Goal: Use online tool/utility: Utilize a website feature to perform a specific function

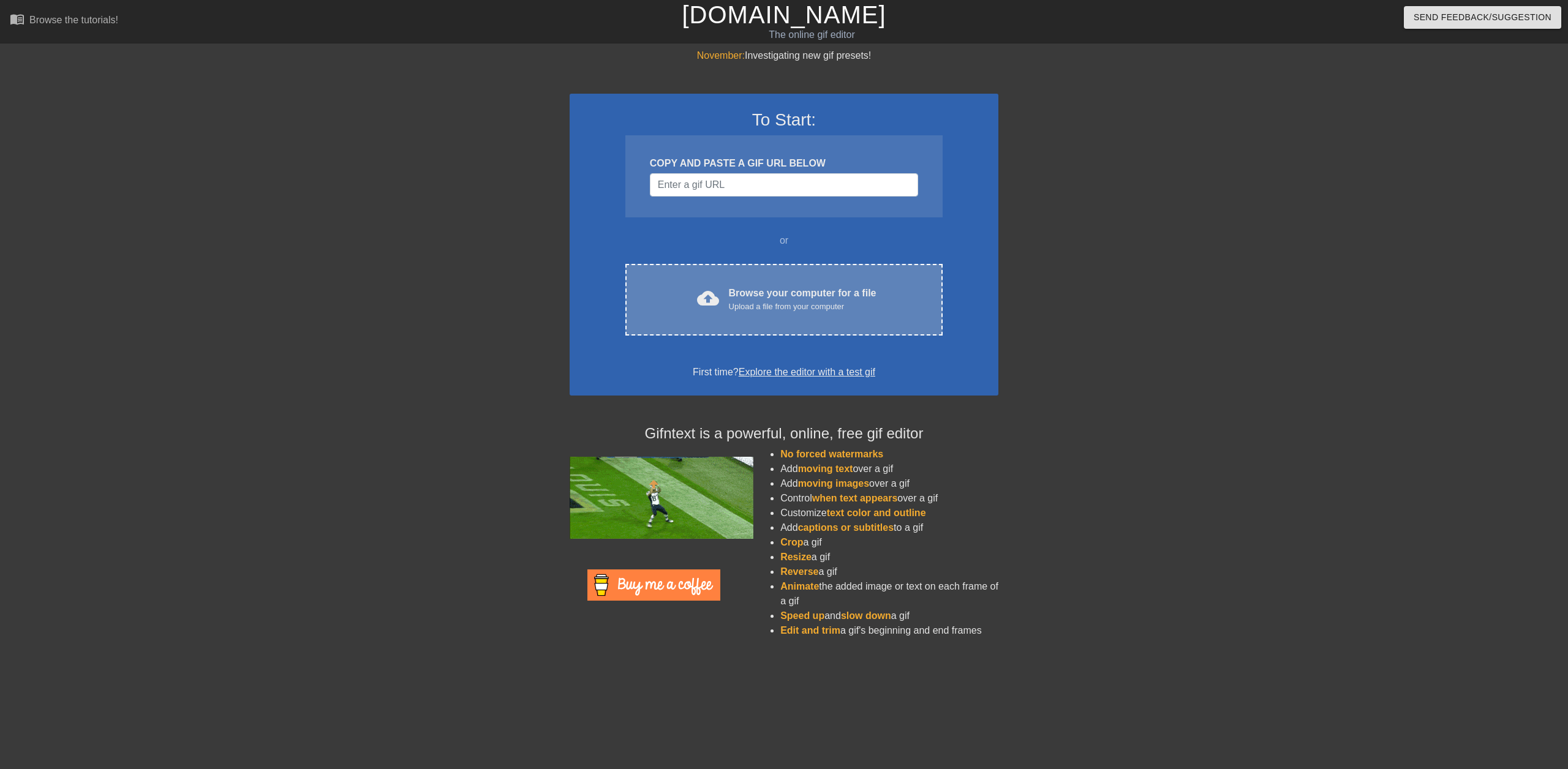
click at [740, 289] on div "Browse your computer for a file Upload a file from your computer" at bounding box center [803, 300] width 147 height 27
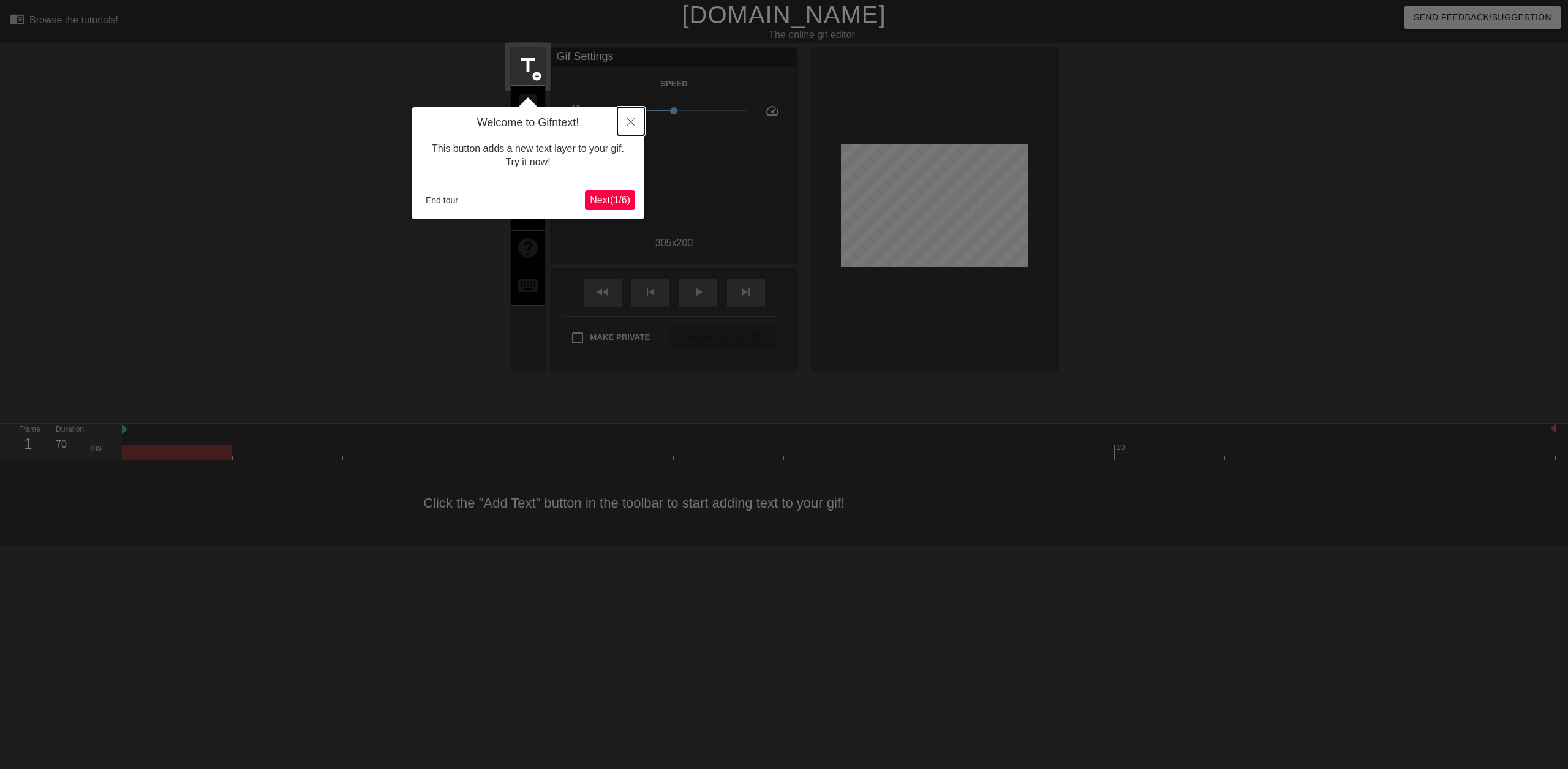
click at [630, 112] on button "Close" at bounding box center [631, 121] width 27 height 28
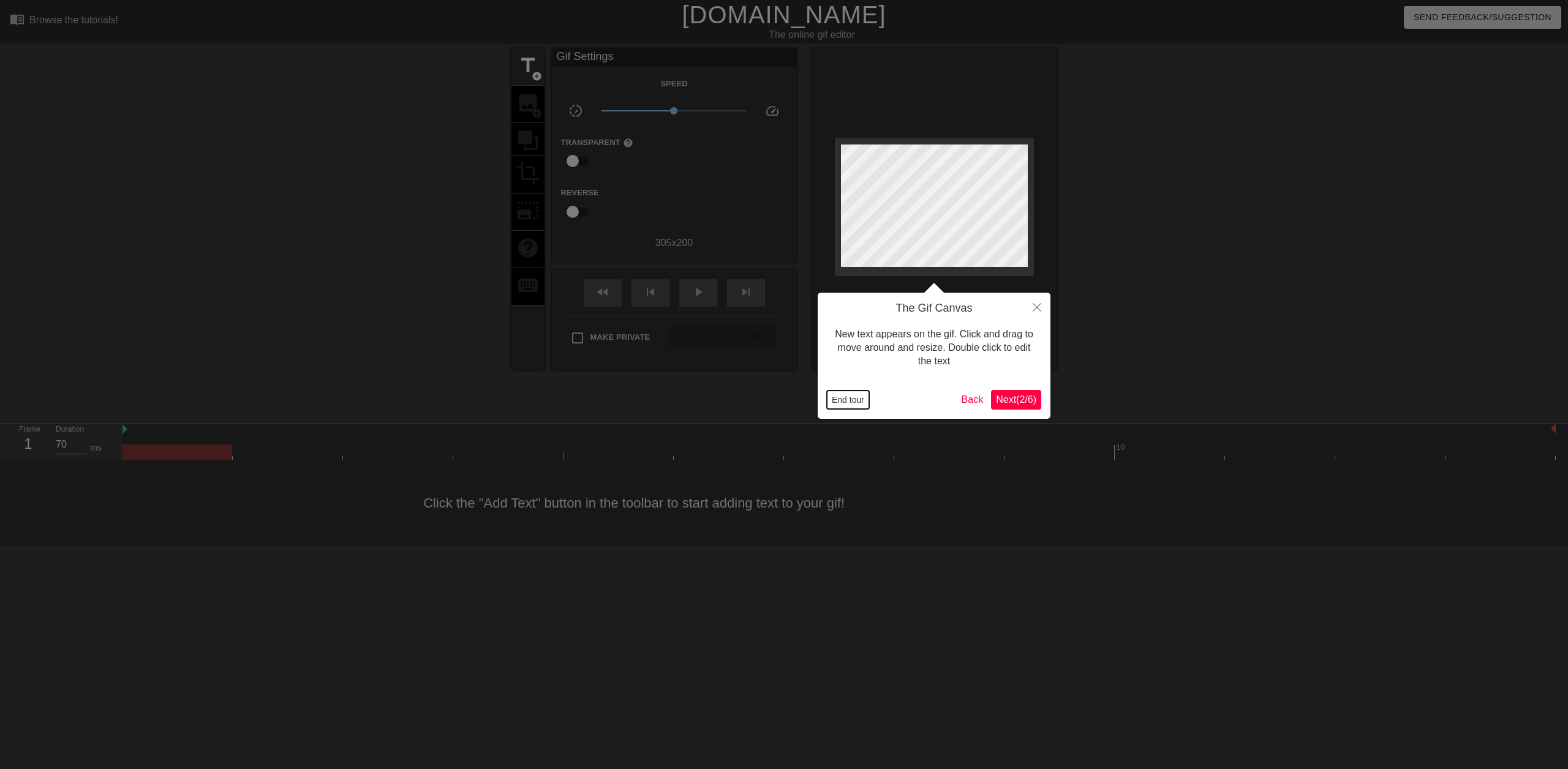
click at [838, 401] on button "End tour" at bounding box center [848, 400] width 42 height 18
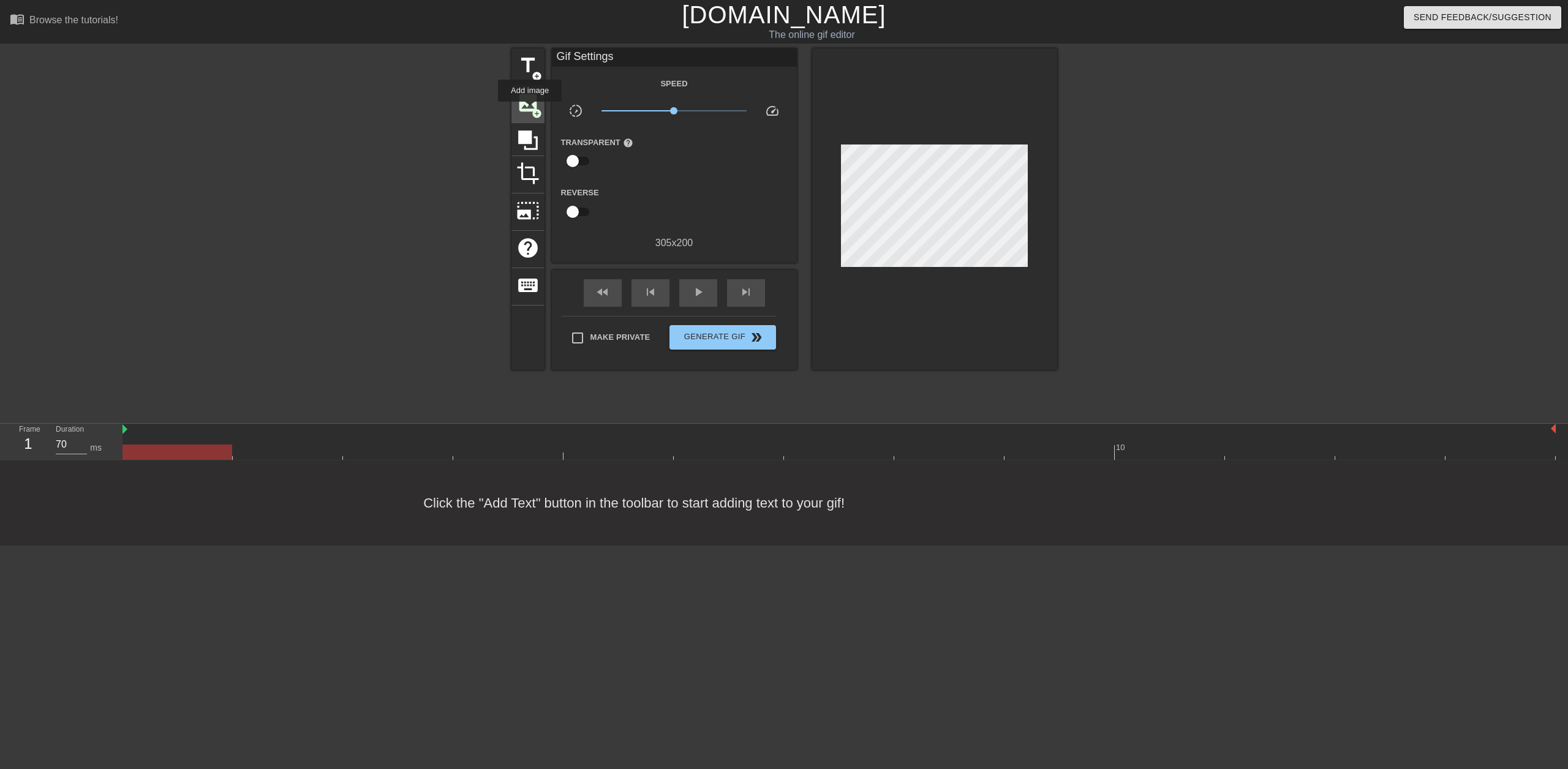
click at [530, 110] on span "image" at bounding box center [528, 103] width 24 height 24
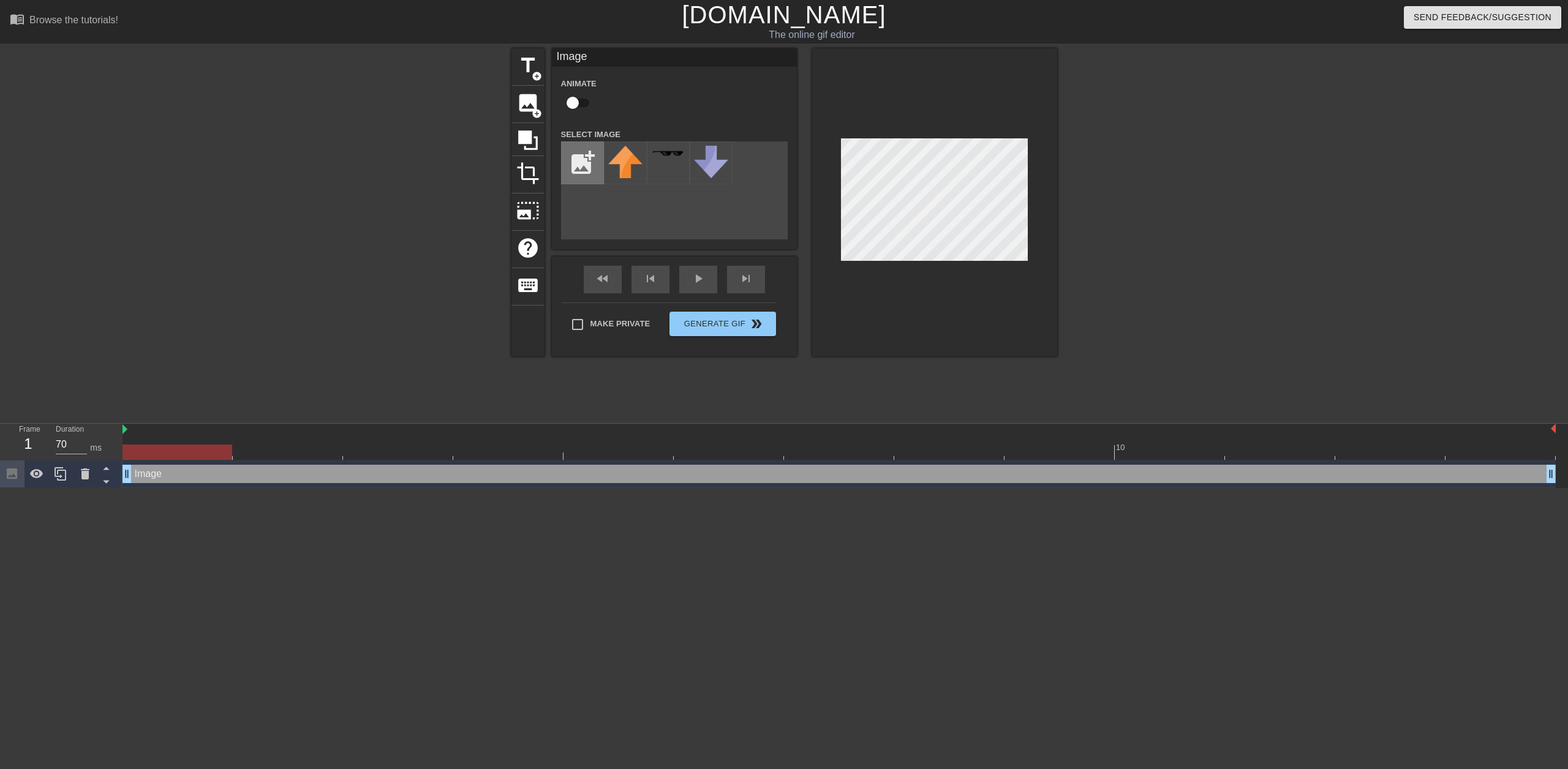
click at [577, 168] on input "file" at bounding box center [583, 163] width 42 height 42
type input "C:\fakepath\EU_DOM.png"
click at [607, 199] on div "title add_circle image add_circle crop photo_size_select_large help keyboard Im…" at bounding box center [784, 202] width 545 height 308
click at [629, 162] on img at bounding box center [625, 163] width 35 height 35
click at [852, 209] on div "title add_circle image add_circle crop photo_size_select_large help keyboard Im…" at bounding box center [784, 202] width 545 height 308
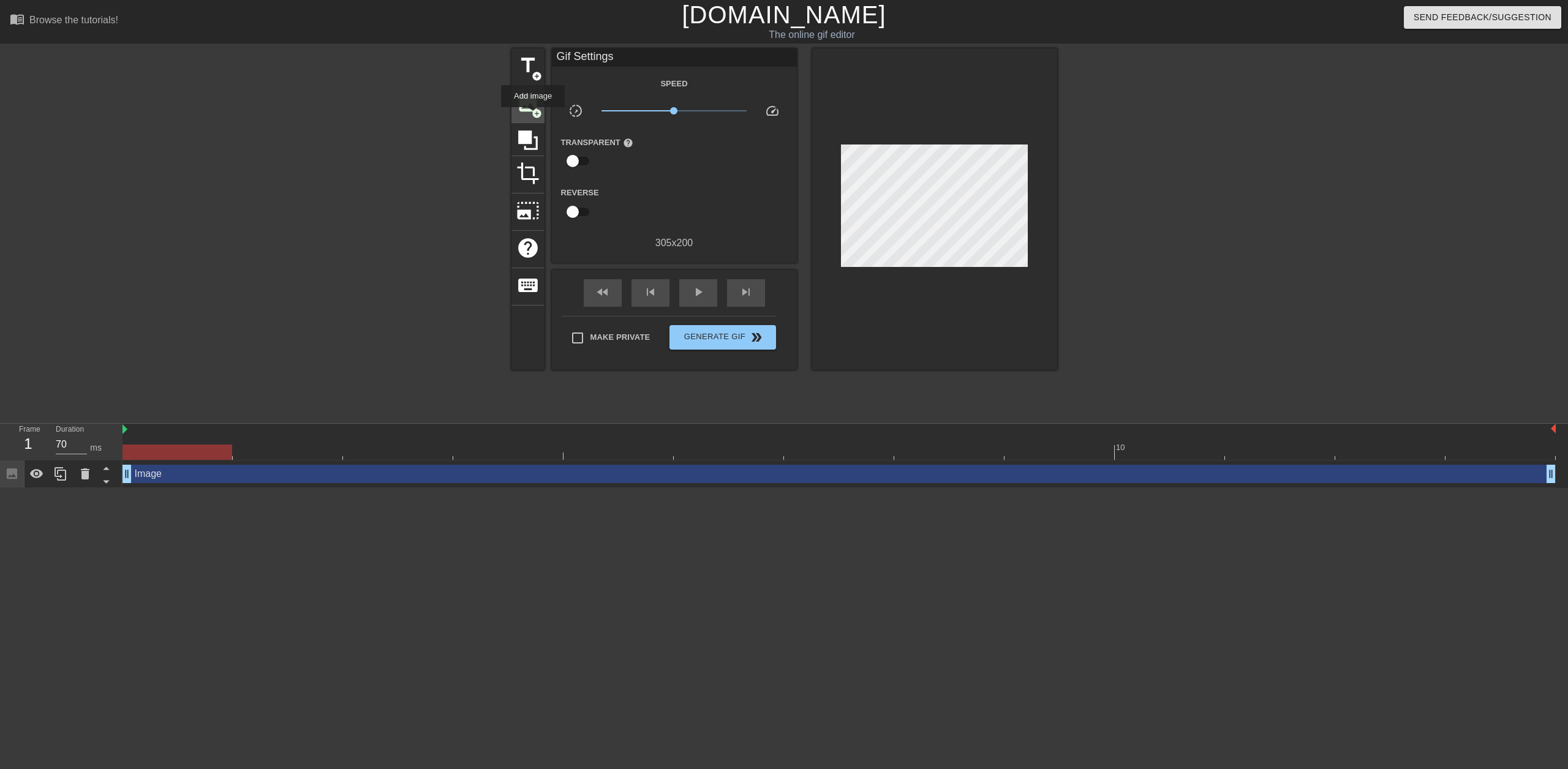
click at [524, 105] on span "image" at bounding box center [528, 103] width 24 height 24
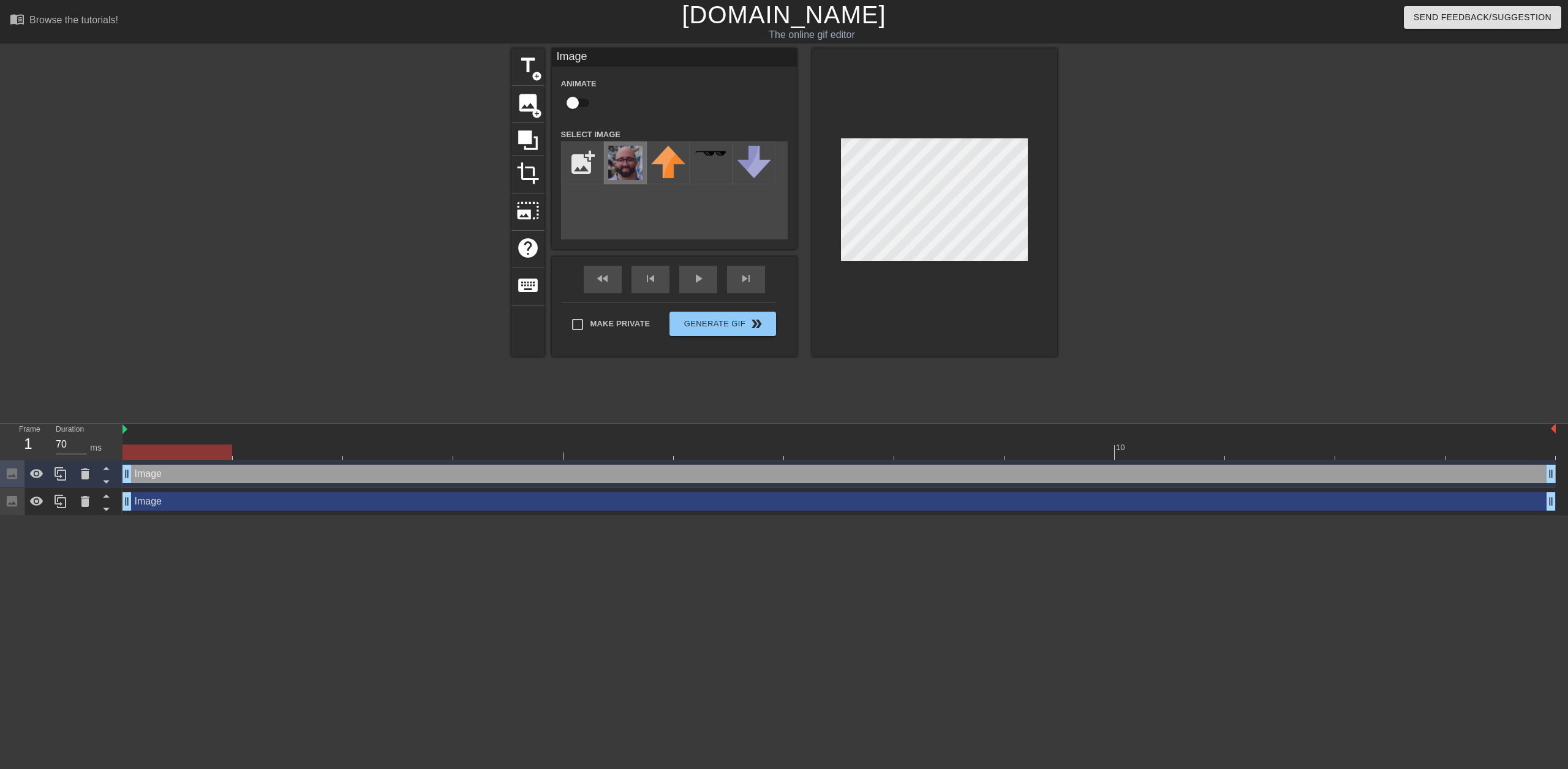
click at [639, 161] on img at bounding box center [625, 163] width 35 height 35
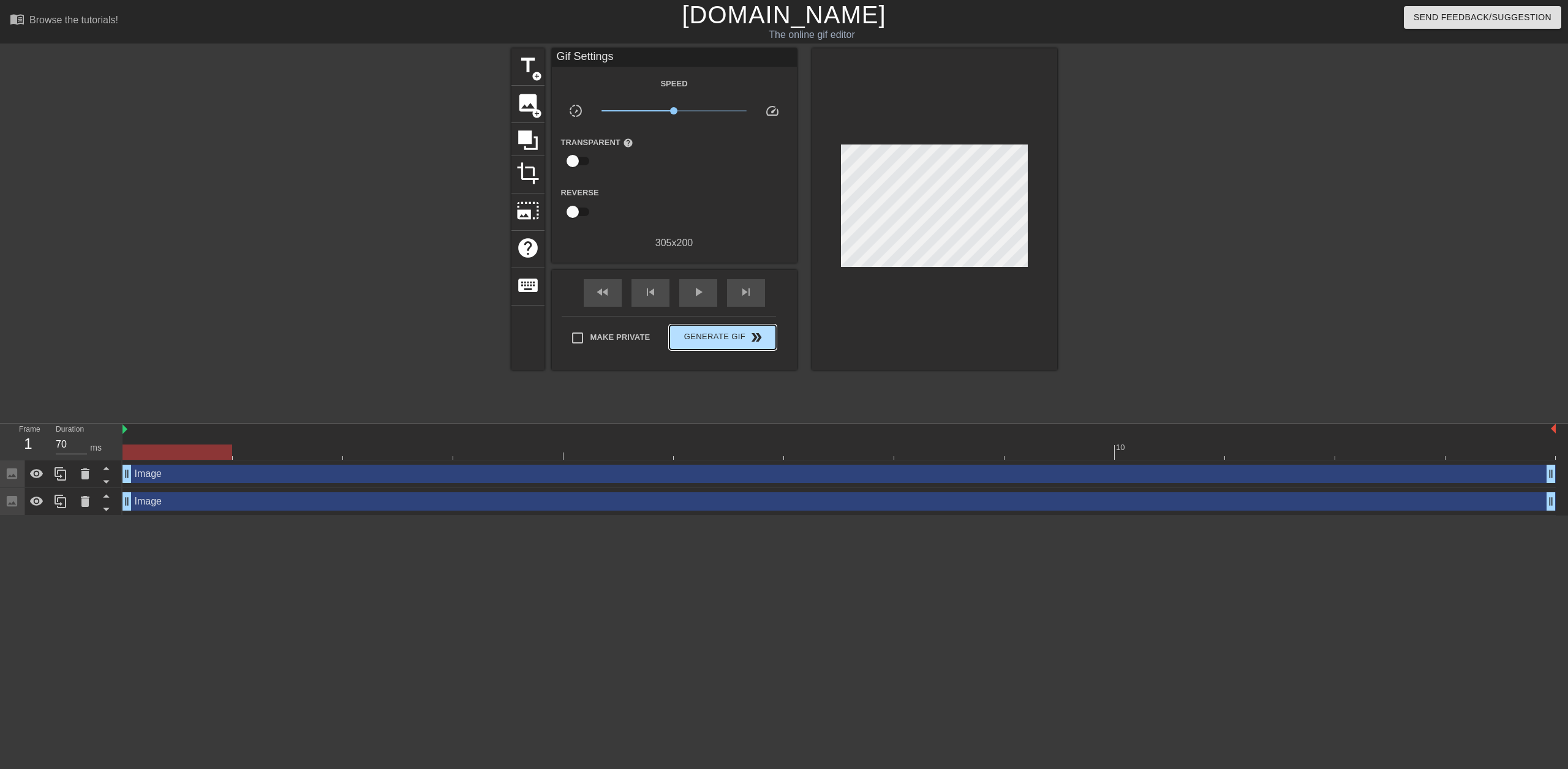
click at [686, 318] on div "Make Private Generate Gif double_arrow" at bounding box center [669, 340] width 215 height 48
click at [703, 337] on span "Generate Gif double_arrow" at bounding box center [723, 337] width 96 height 15
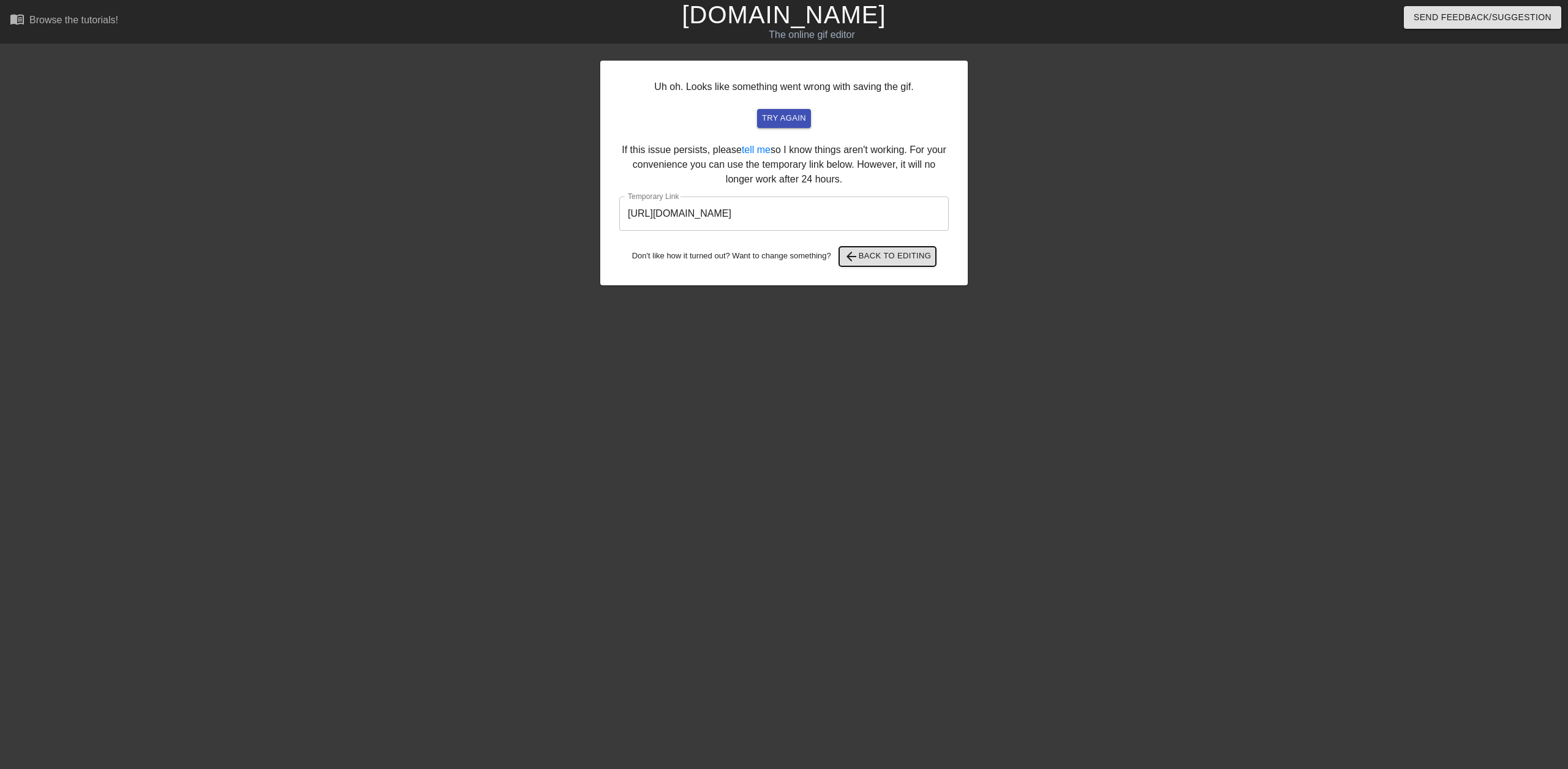
click at [887, 262] on span "arrow_back Back to Editing" at bounding box center [887, 256] width 87 height 15
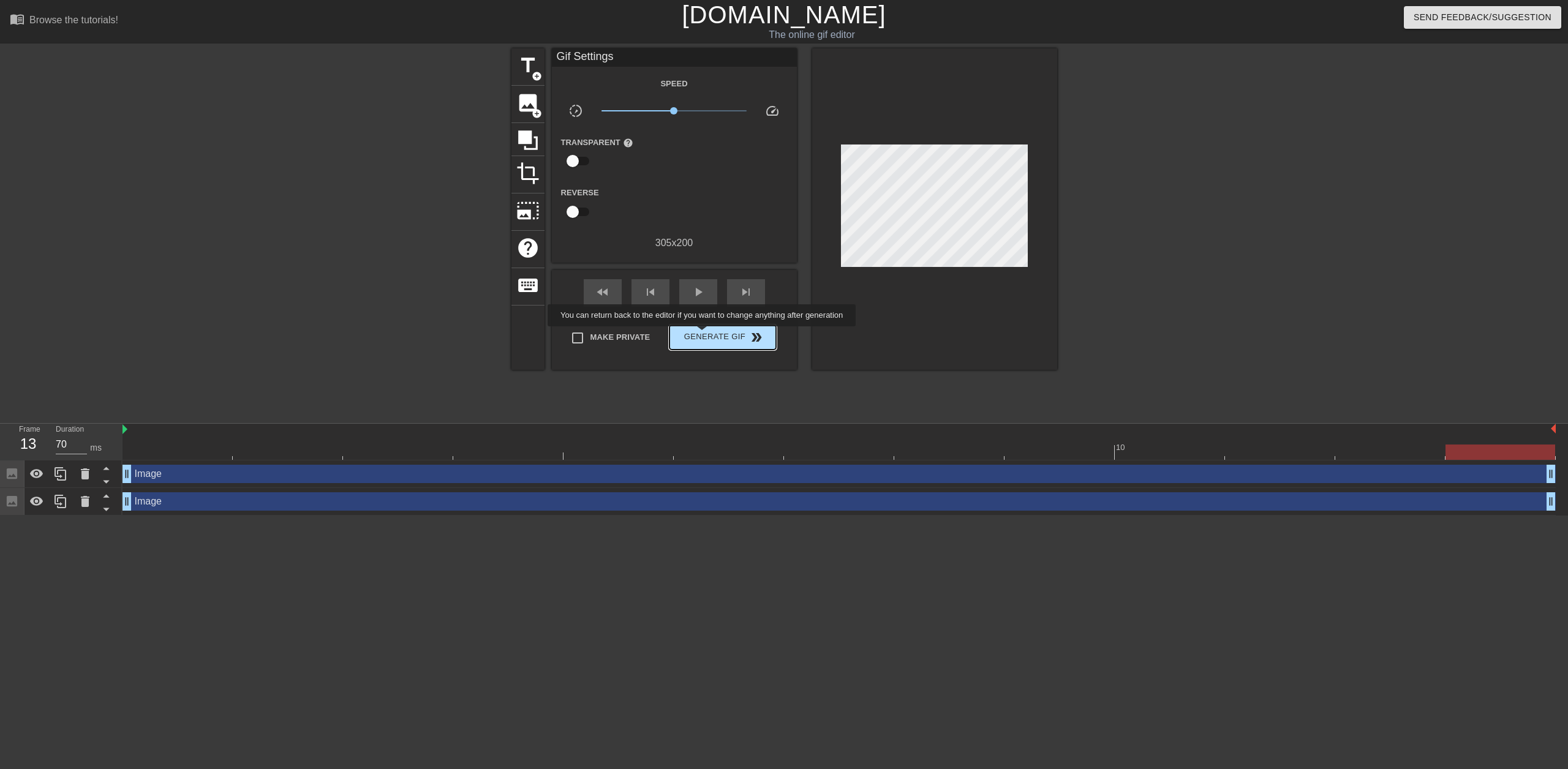
click at [704, 335] on span "Generate Gif double_arrow" at bounding box center [723, 337] width 96 height 15
